Goal: Information Seeking & Learning: Compare options

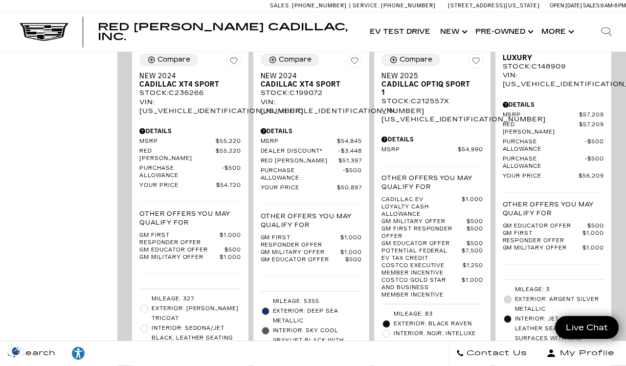
scroll to position [1736, 0]
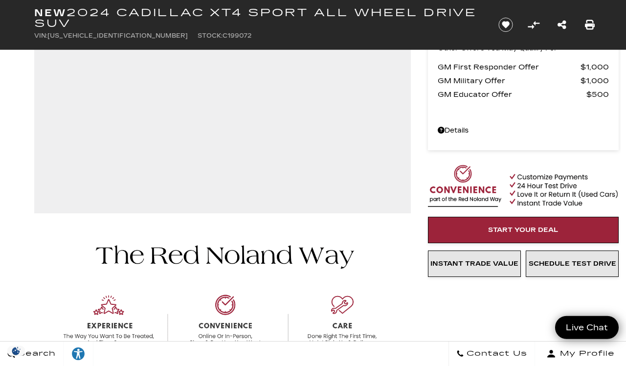
scroll to position [174, 0]
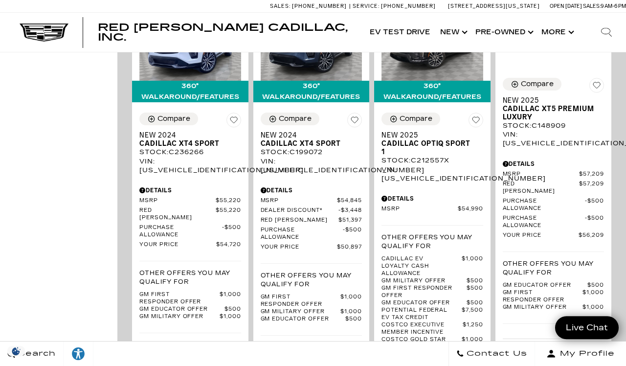
scroll to position [1685, 0]
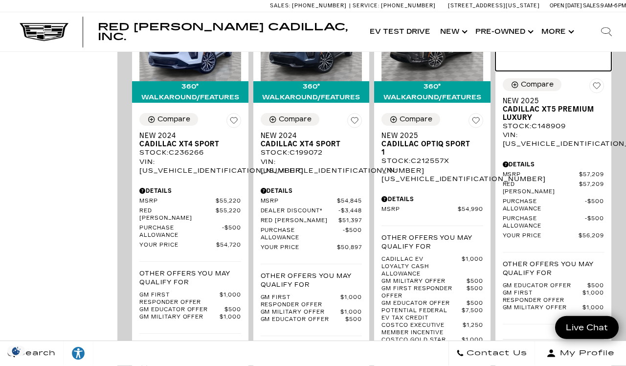
click at [548, 26] on img at bounding box center [554, 16] width 102 height 22
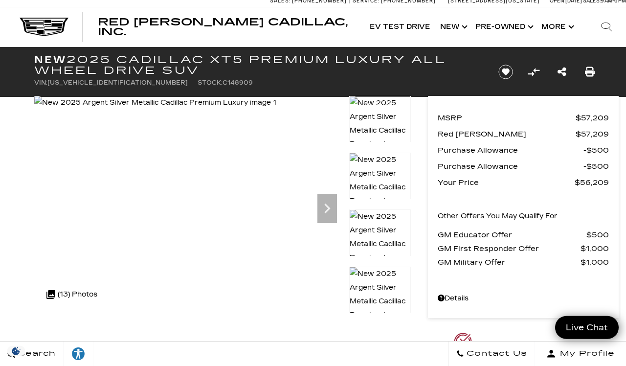
click at [73, 294] on div ".cls-1, .cls-3 { fill: #c50033; } .cls-1 { clip-rule: evenodd; } .cls-2 { clip-…" at bounding box center [72, 294] width 61 height 23
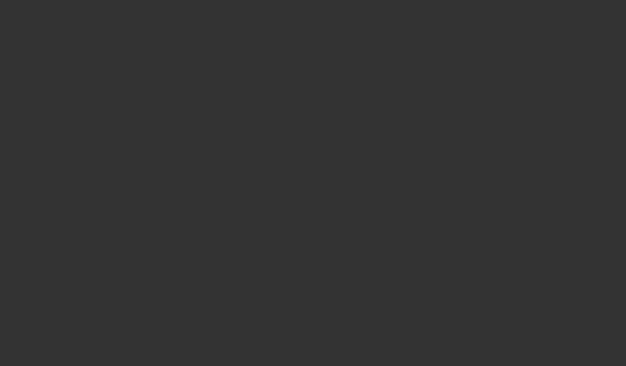
scroll to position [31, 0]
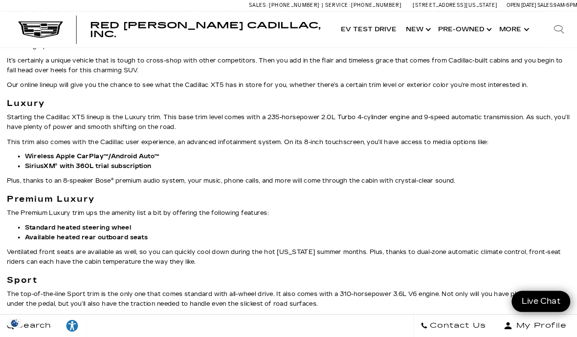
scroll to position [1526, 0]
